Goal: Task Accomplishment & Management: Complete application form

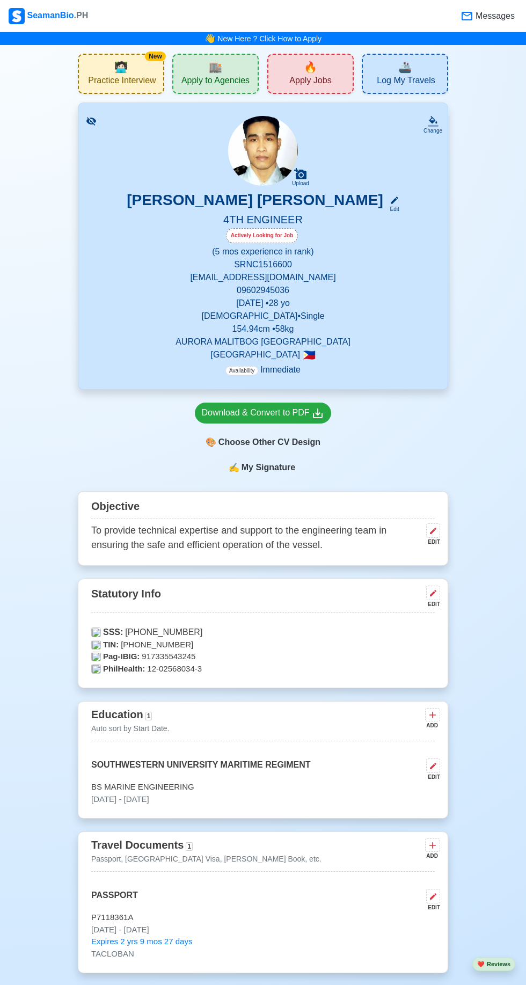
click at [331, 73] on div "🔥 Apply Jobs" at bounding box center [310, 74] width 86 height 40
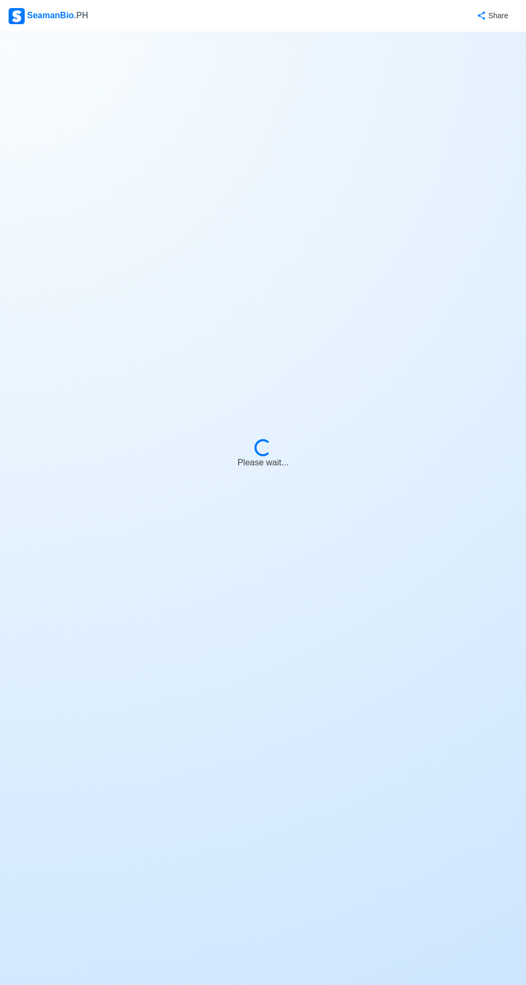
select select "4th Engineer"
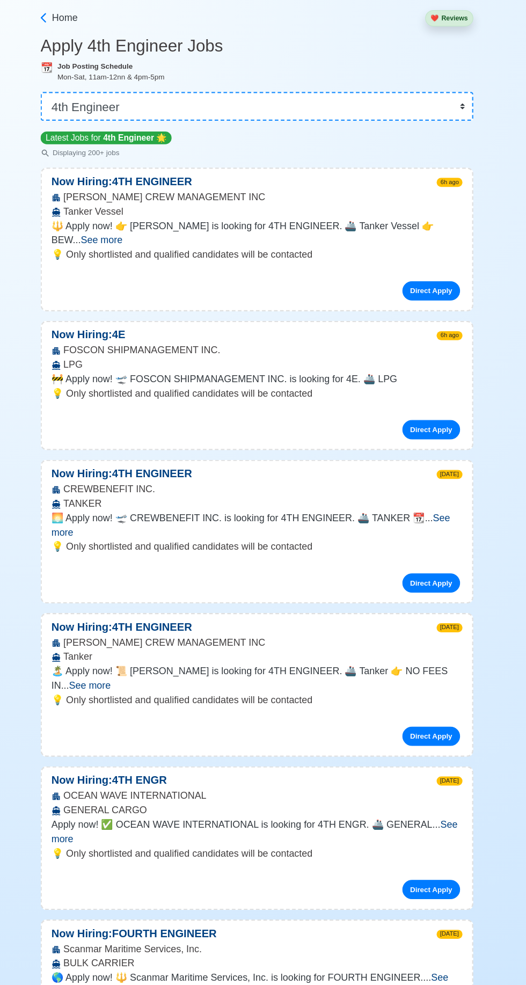
scroll to position [2, 0]
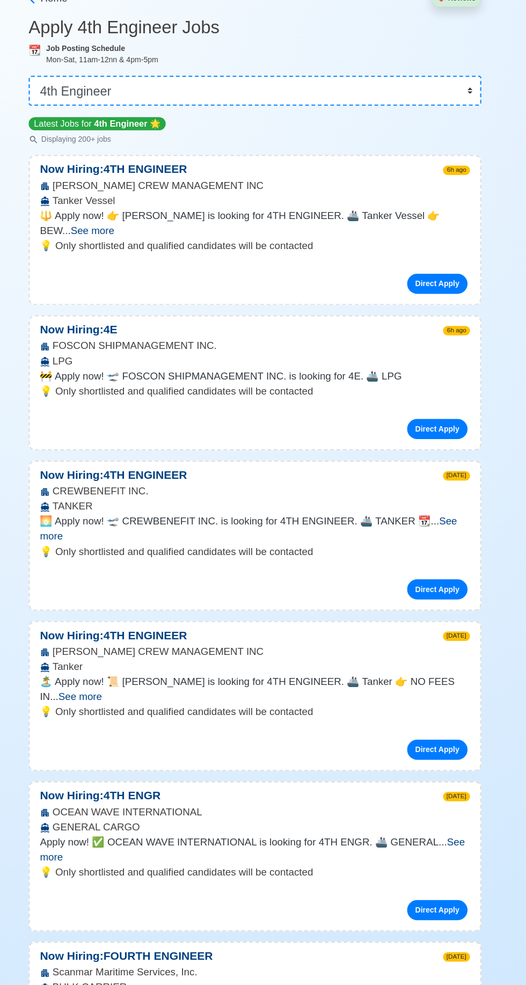
click at [196, 268] on p "💡 Only shortlisted and qualified candidates will be contacted" at bounding box center [262, 274] width 367 height 13
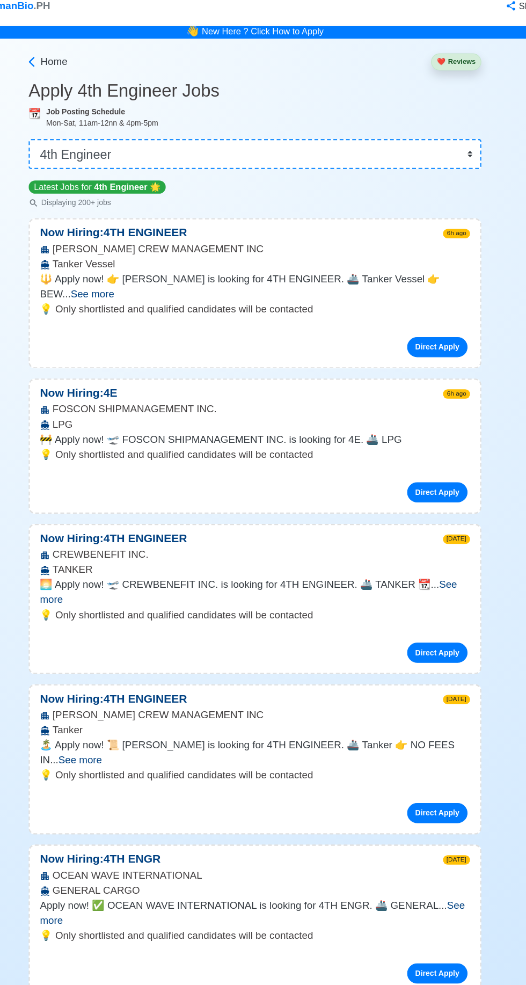
scroll to position [0, 0]
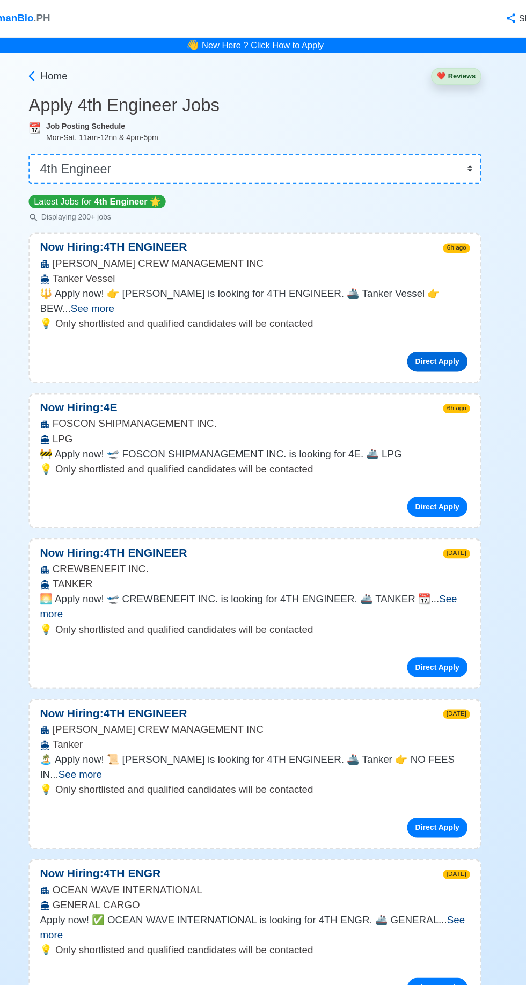
click at [426, 300] on link "Direct Apply" at bounding box center [419, 308] width 52 height 17
